Goal: Task Accomplishment & Management: Complete application form

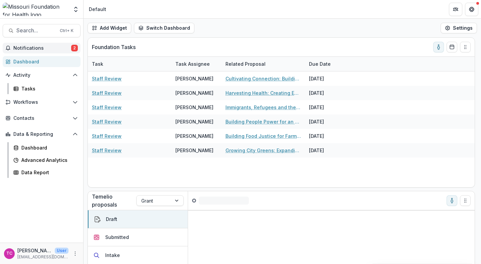
click at [63, 46] on span "Notifications" at bounding box center [42, 48] width 58 height 6
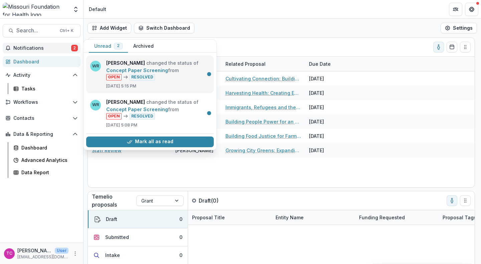
click at [131, 73] on link "Concept Paper Screening" at bounding box center [137, 70] width 62 height 6
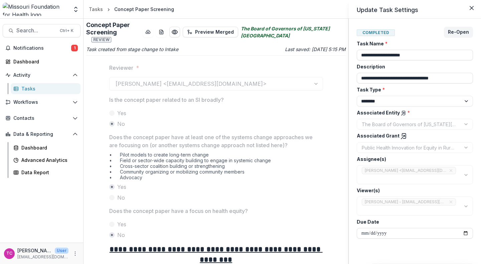
click at [348, 116] on div "**********" at bounding box center [240, 132] width 481 height 264
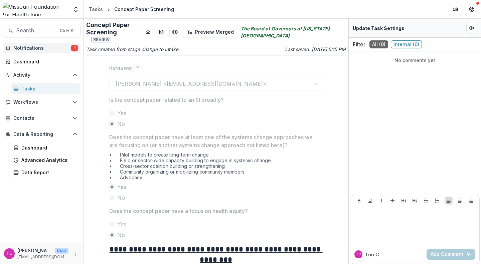
click at [55, 48] on span "Notifications" at bounding box center [42, 48] width 58 height 6
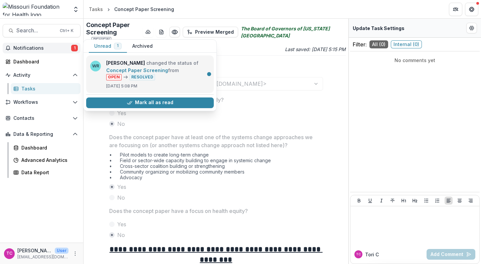
click at [106, 70] on link "Concept Paper Screening" at bounding box center [137, 70] width 62 height 6
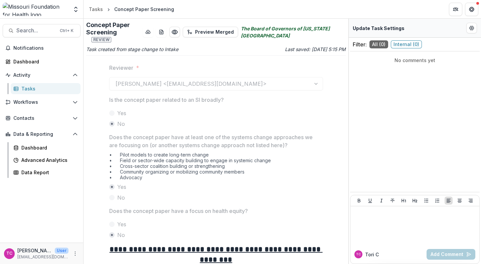
click at [28, 90] on div "Tasks" at bounding box center [48, 88] width 54 height 7
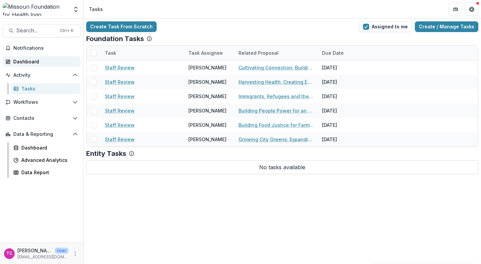
click at [24, 58] on link "Dashboard" at bounding box center [42, 61] width 78 height 11
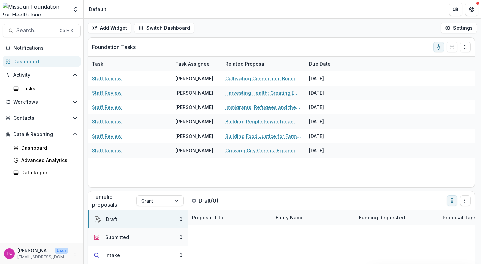
scroll to position [77, 0]
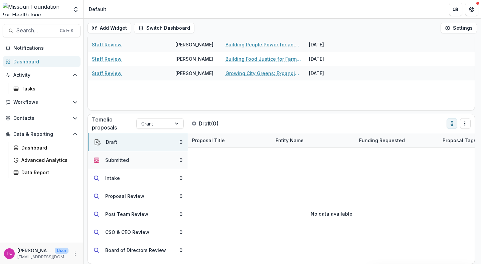
click at [136, 161] on button "Submitted 0" at bounding box center [138, 160] width 100 height 18
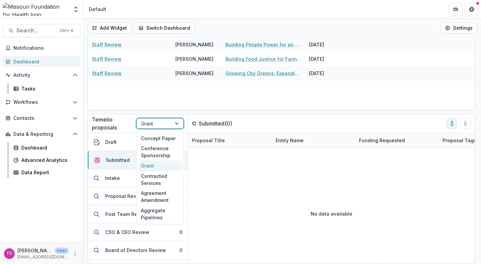
click at [153, 125] on div at bounding box center [153, 123] width 25 height 8
click at [156, 137] on div "Concept Paper" at bounding box center [160, 138] width 44 height 10
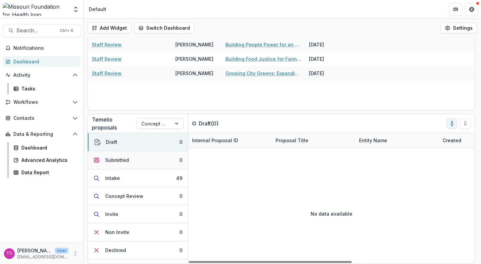
click at [124, 157] on div "Submitted" at bounding box center [117, 159] width 24 height 7
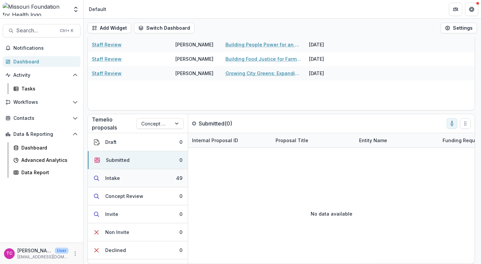
click at [125, 173] on button "Intake 49" at bounding box center [138, 178] width 100 height 18
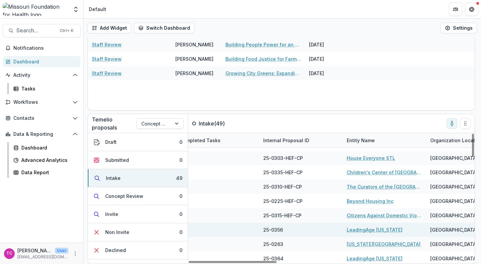
scroll to position [155, 180]
click at [295, 233] on div "25-0356" at bounding box center [300, 230] width 83 height 14
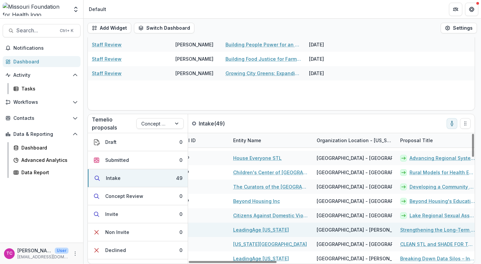
scroll to position [155, 293]
click at [418, 227] on link "Strengthening the Long-Term Care Workforce for Health Equity in [US_STATE]" at bounding box center [436, 229] width 75 height 7
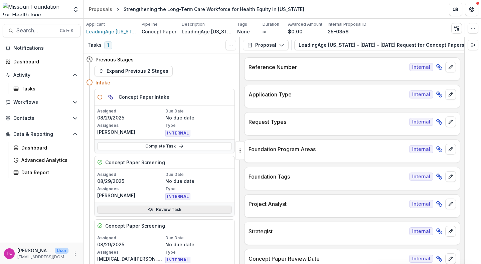
click at [114, 208] on link "Review Task" at bounding box center [164, 210] width 134 height 8
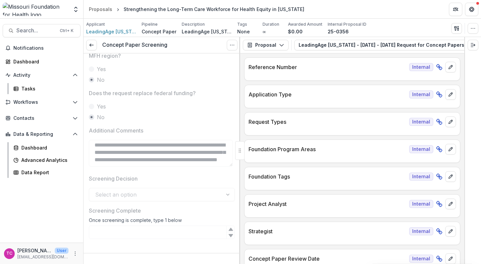
scroll to position [384, 0]
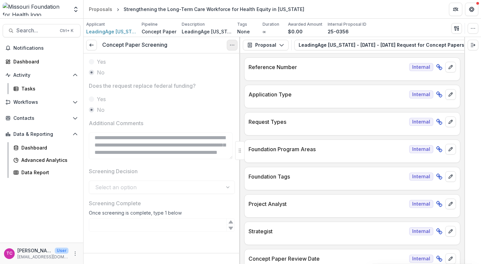
click at [230, 45] on circle "Options" at bounding box center [230, 45] width 0 height 0
click at [196, 78] on button "Reopen Task" at bounding box center [199, 74] width 71 height 11
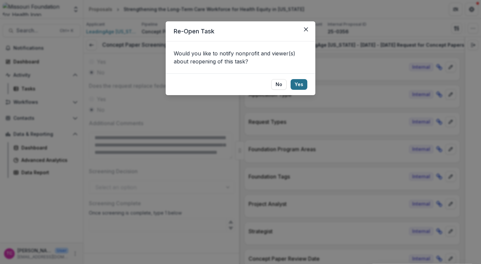
click at [300, 85] on button "Yes" at bounding box center [298, 84] width 17 height 11
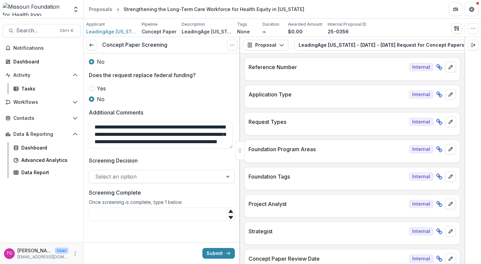
scroll to position [395, 0]
click at [149, 174] on div at bounding box center [155, 176] width 121 height 9
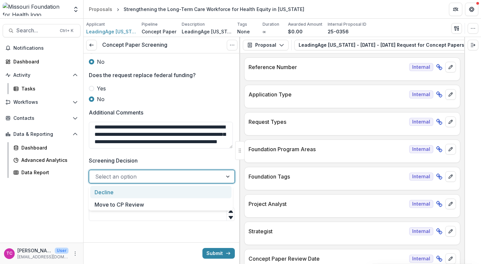
click at [153, 193] on div "Decline" at bounding box center [160, 192] width 141 height 12
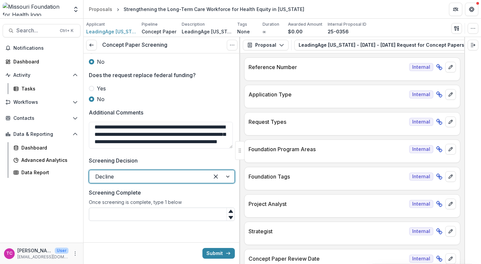
click at [163, 216] on input "Screening Complete" at bounding box center [162, 214] width 146 height 13
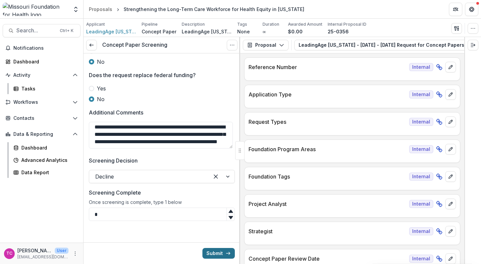
type input "*"
click at [214, 252] on button "Submit" at bounding box center [218, 253] width 32 height 11
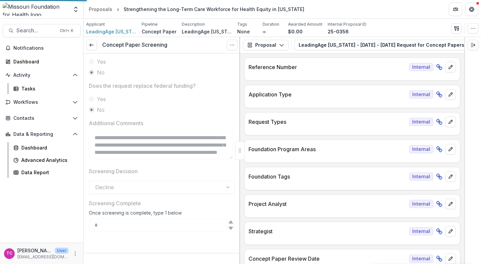
scroll to position [384, 0]
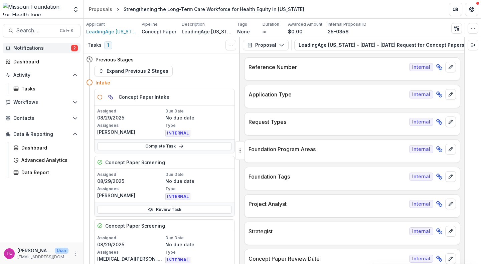
click at [69, 48] on span "Notifications" at bounding box center [42, 48] width 58 height 6
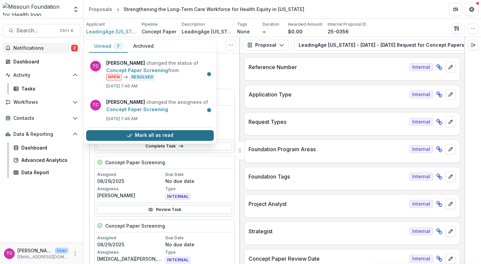
click at [152, 135] on button "Mark all as read" at bounding box center [149, 135] width 127 height 11
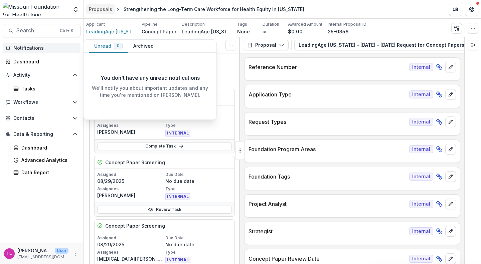
click at [101, 9] on div "Proposals" at bounding box center [100, 9] width 23 height 7
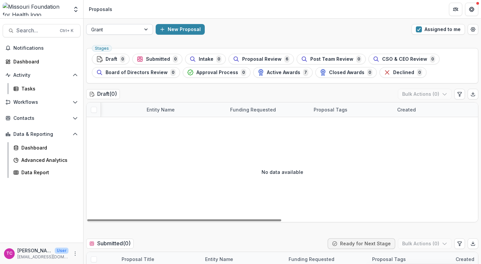
click at [112, 30] on div at bounding box center [113, 29] width 45 height 8
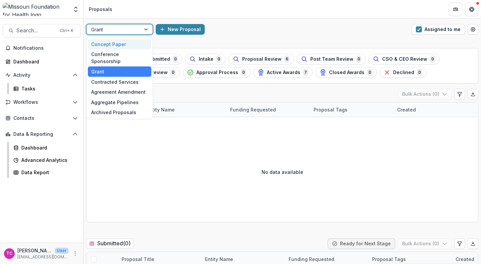
click at [117, 46] on div "Concept Paper" at bounding box center [119, 44] width 63 height 10
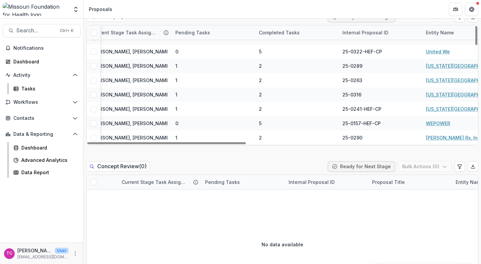
scroll to position [376, 0]
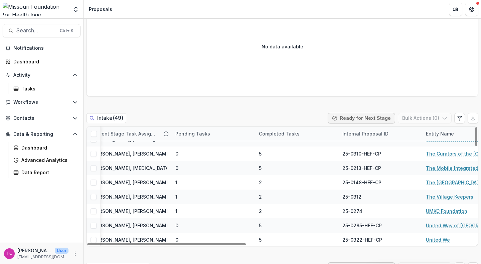
scroll to position [510, 30]
